Goal: Information Seeking & Learning: Learn about a topic

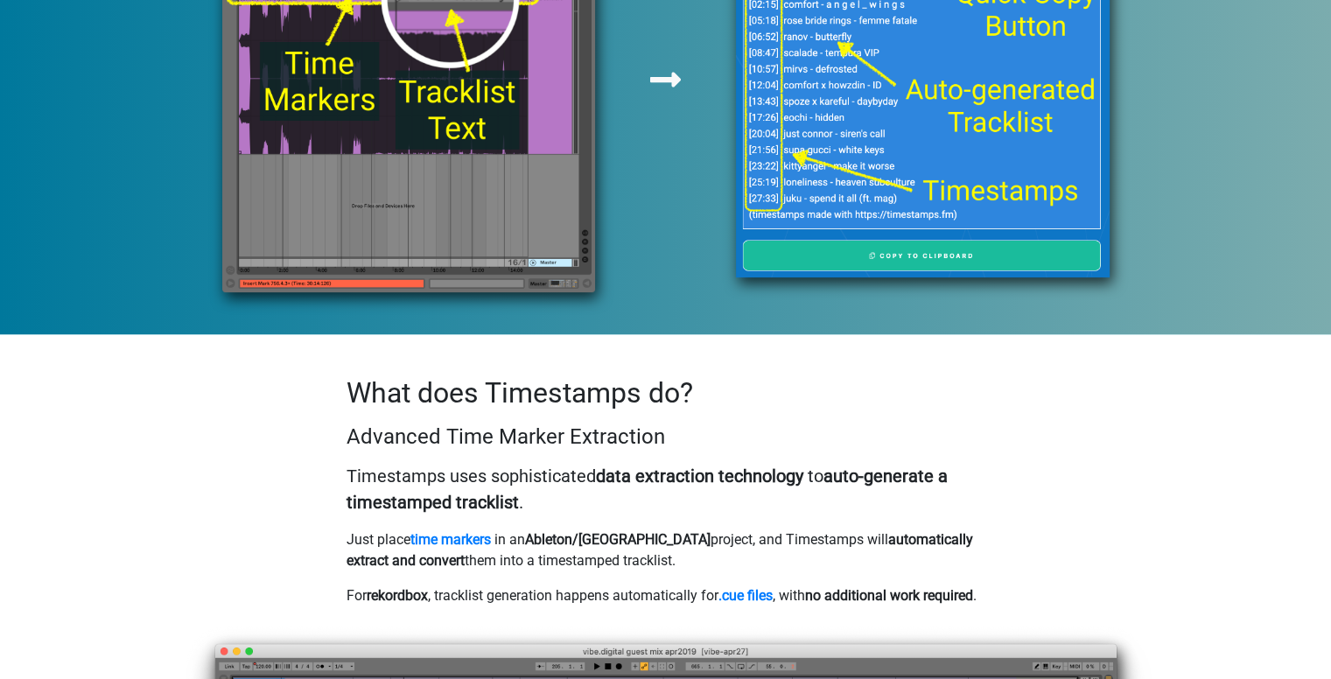
scroll to position [1137, 0]
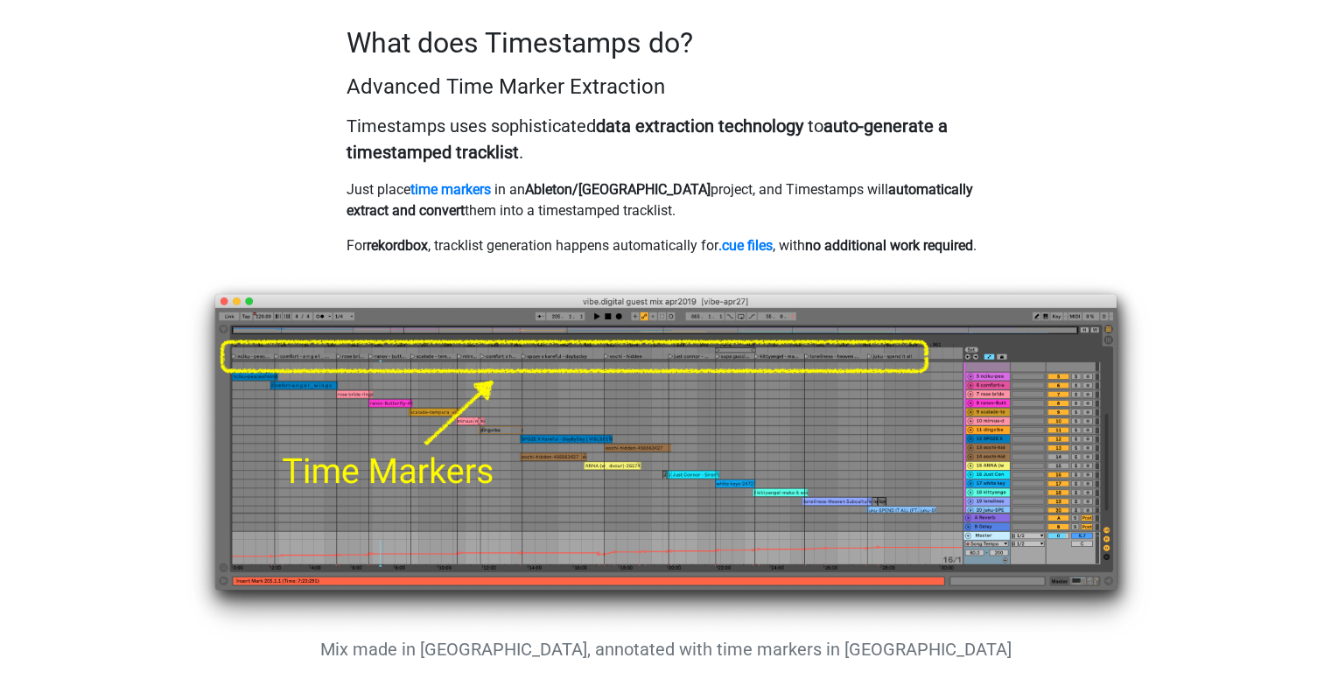
drag, startPoint x: 532, startPoint y: 131, endPoint x: 549, endPoint y: 158, distance: 32.3
click at [549, 158] on p "Timestamps uses sophisticated data extraction technology to auto-generate a tim…" at bounding box center [665, 139] width 639 height 52
drag, startPoint x: 549, startPoint y: 158, endPoint x: 516, endPoint y: 151, distance: 34.0
click at [516, 151] on p "Timestamps uses sophisticated data extraction technology to auto-generate a tim…" at bounding box center [665, 139] width 639 height 52
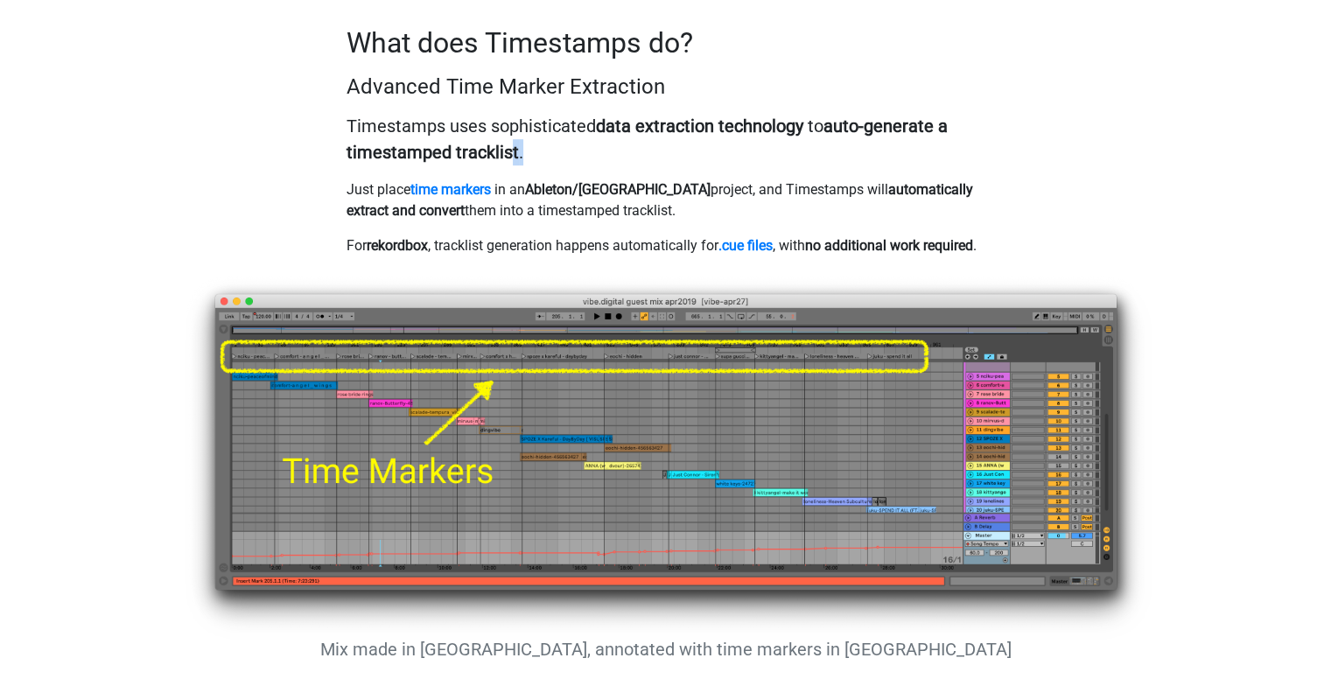
click at [515, 151] on strong "auto-generate a timestamped tracklist" at bounding box center [646, 138] width 601 height 47
click at [571, 393] on img at bounding box center [665, 453] width 971 height 366
drag, startPoint x: 350, startPoint y: 191, endPoint x: 595, endPoint y: 193, distance: 245.0
click at [591, 193] on p "Just place time markers in an Ableton/FL project, and Timestamps will automatic…" at bounding box center [665, 200] width 639 height 42
click at [595, 193] on strong "Ableton/[GEOGRAPHIC_DATA]" at bounding box center [617, 189] width 185 height 17
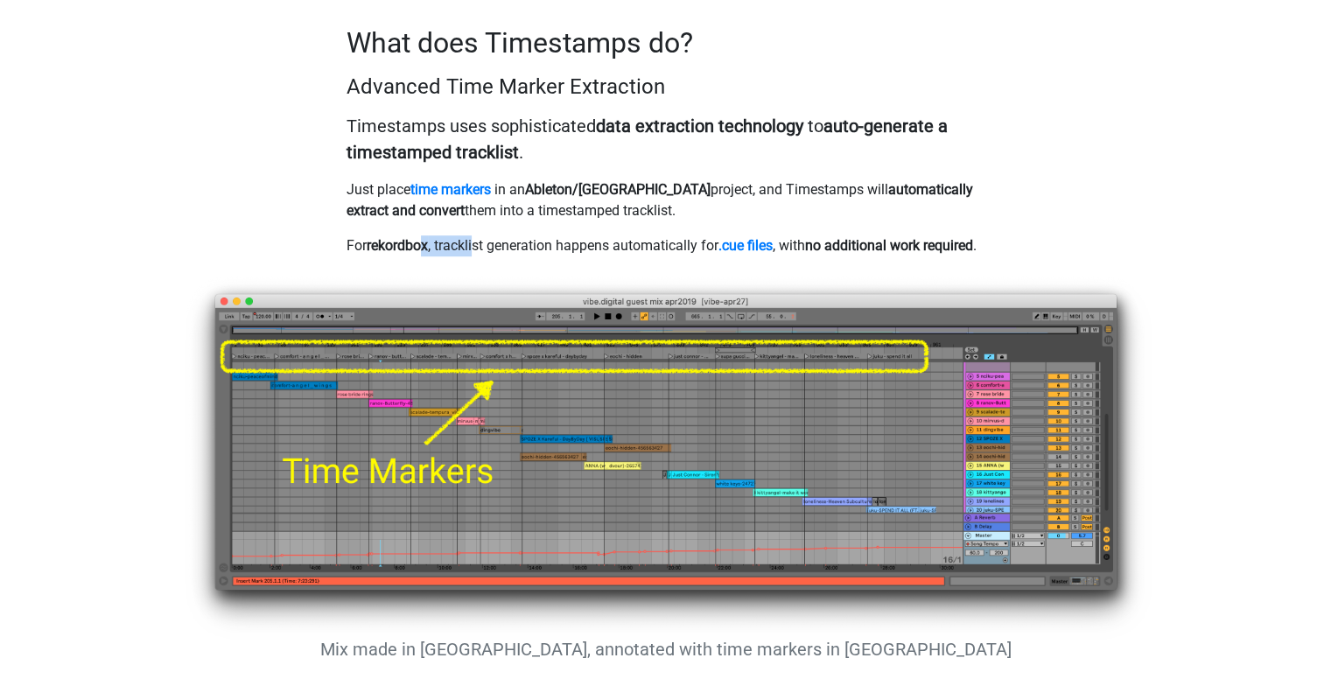
drag, startPoint x: 426, startPoint y: 247, endPoint x: 497, endPoint y: 243, distance: 70.9
click at [490, 245] on p "For rekordbox , tracklist generation happens automatically for .cue files , wit…" at bounding box center [665, 245] width 639 height 21
click at [497, 243] on p "For rekordbox , tracklist generation happens automatically for .cue files , wit…" at bounding box center [665, 245] width 639 height 21
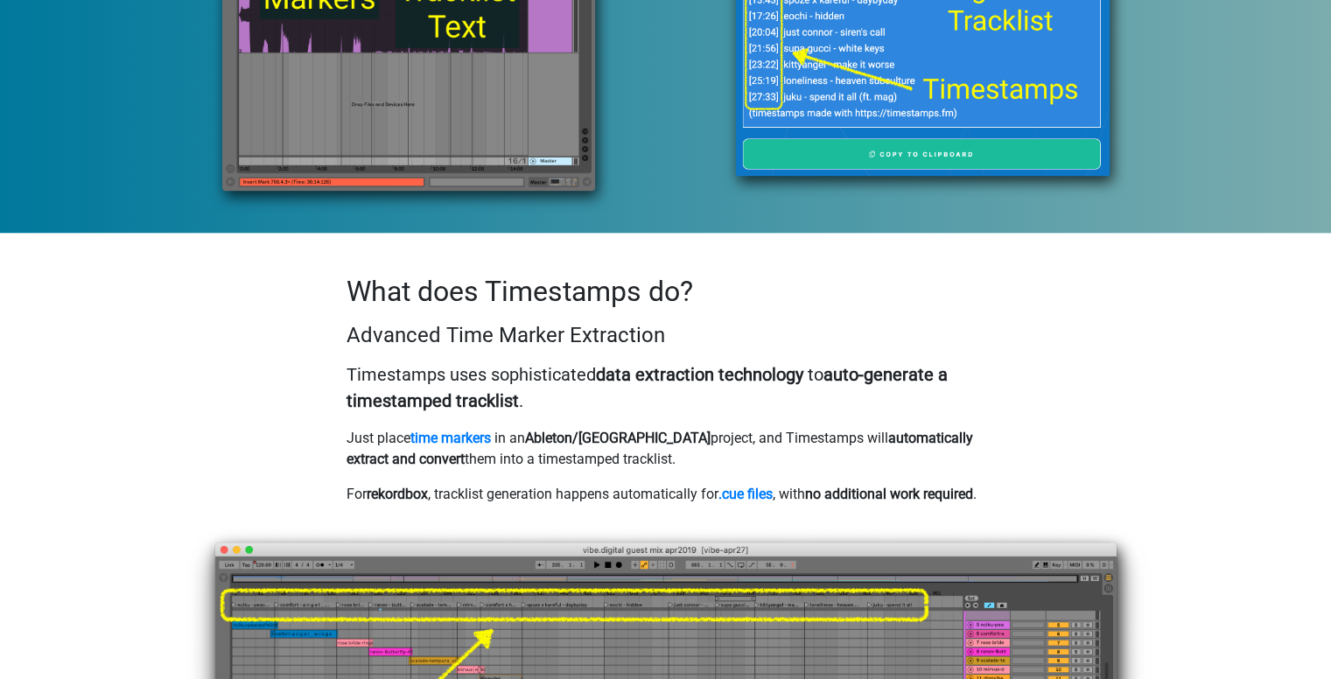
scroll to position [1064, 0]
